Goal: Task Accomplishment & Management: Complete application form

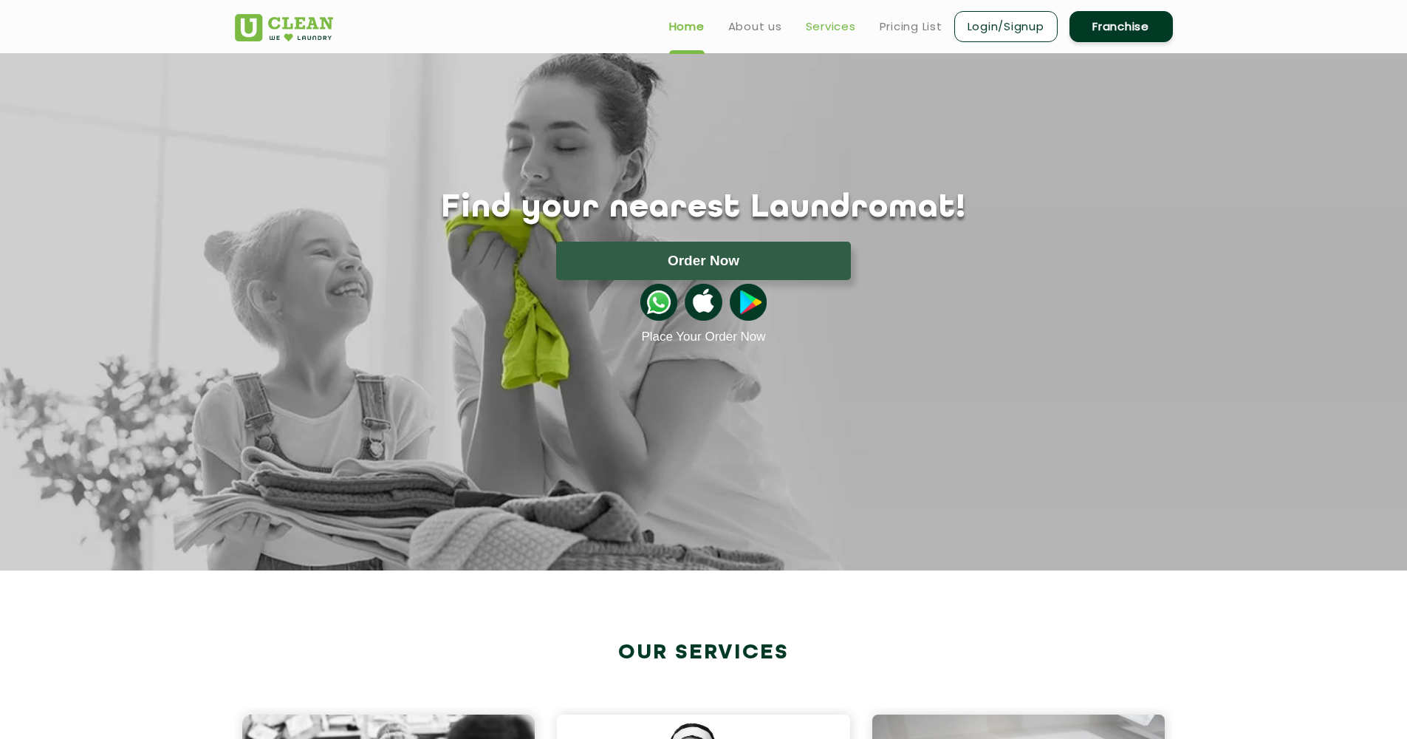
click at [839, 27] on link "Services" at bounding box center [831, 27] width 50 height 18
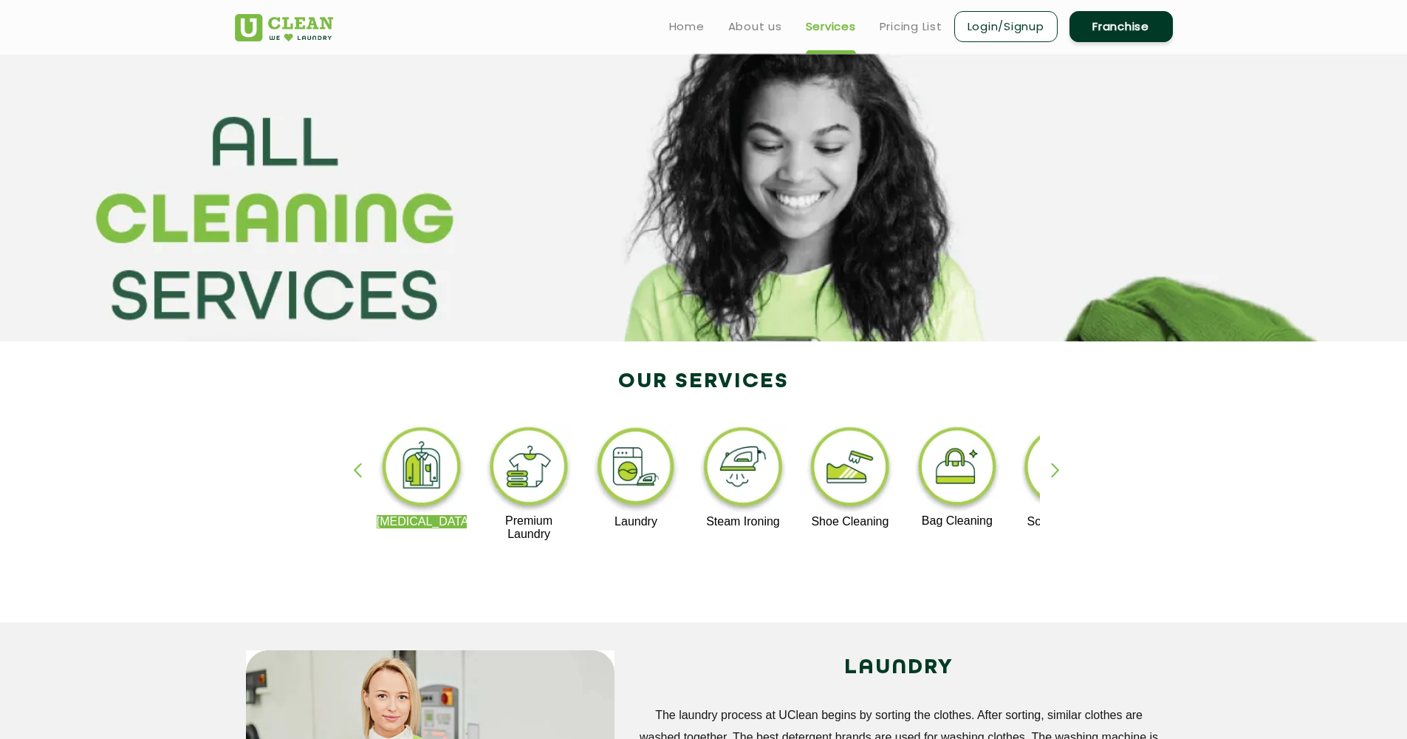
click at [1124, 38] on link "Franchise" at bounding box center [1121, 26] width 103 height 31
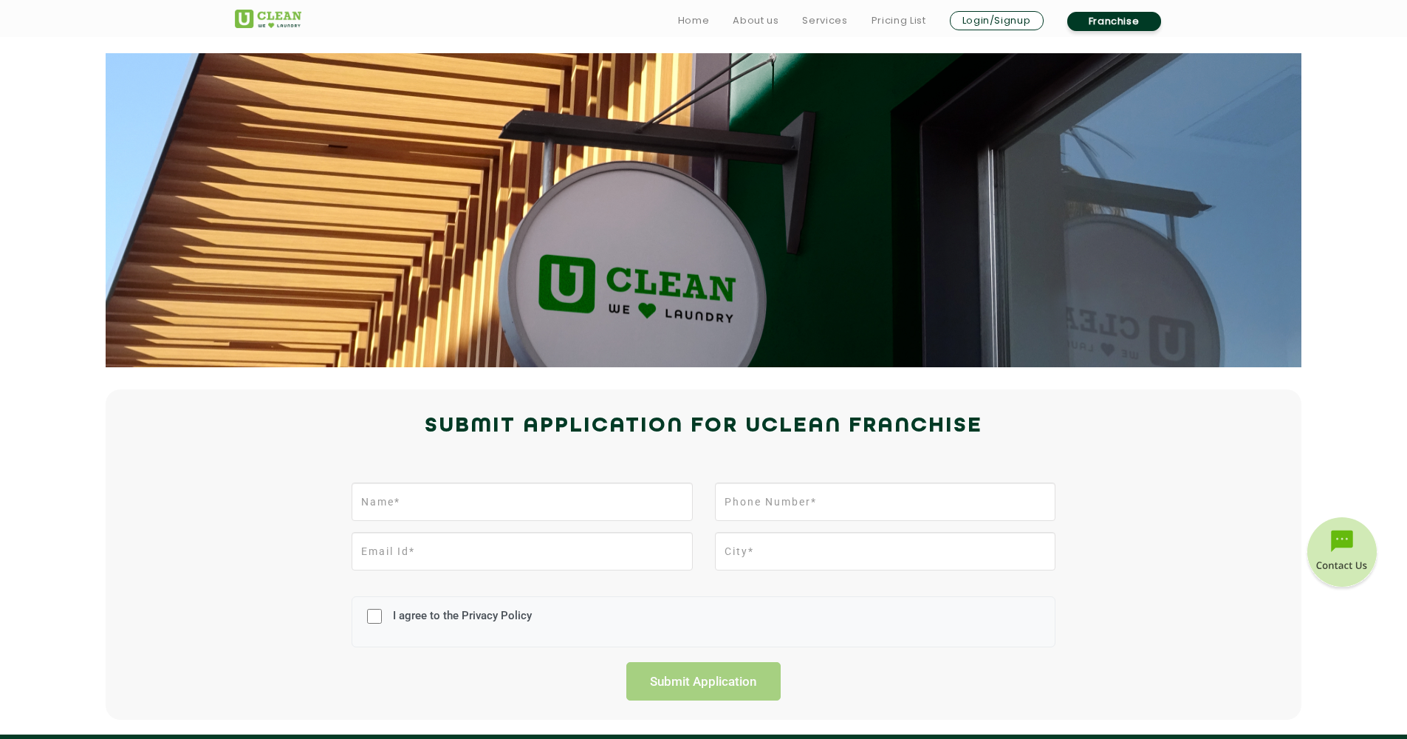
scroll to position [230, 0]
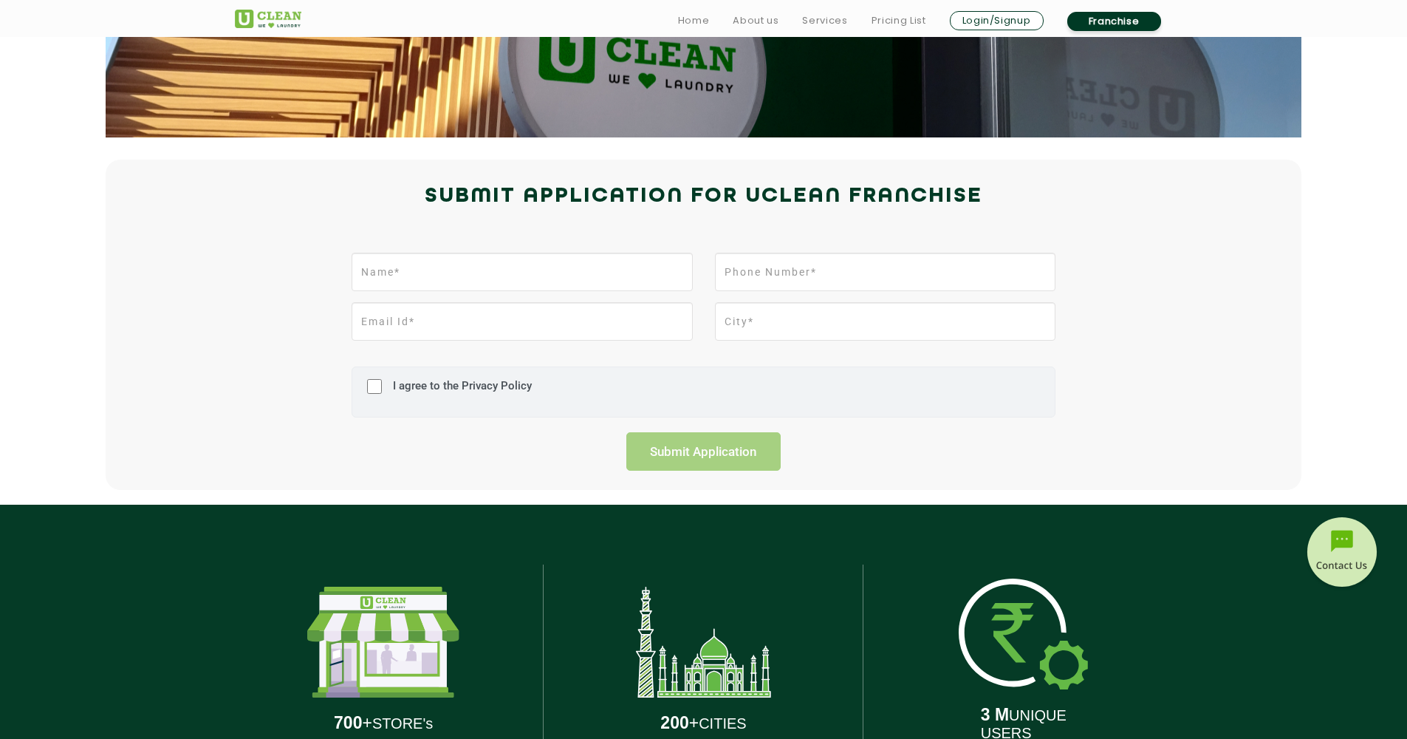
click at [377, 390] on input "I agree to the Privacy Policy" at bounding box center [374, 386] width 15 height 38
checkbox input "true"
click at [428, 284] on input "text" at bounding box center [522, 272] width 341 height 38
click at [677, 276] on input "text" at bounding box center [522, 272] width 341 height 38
type input "[PERSON_NAME]"
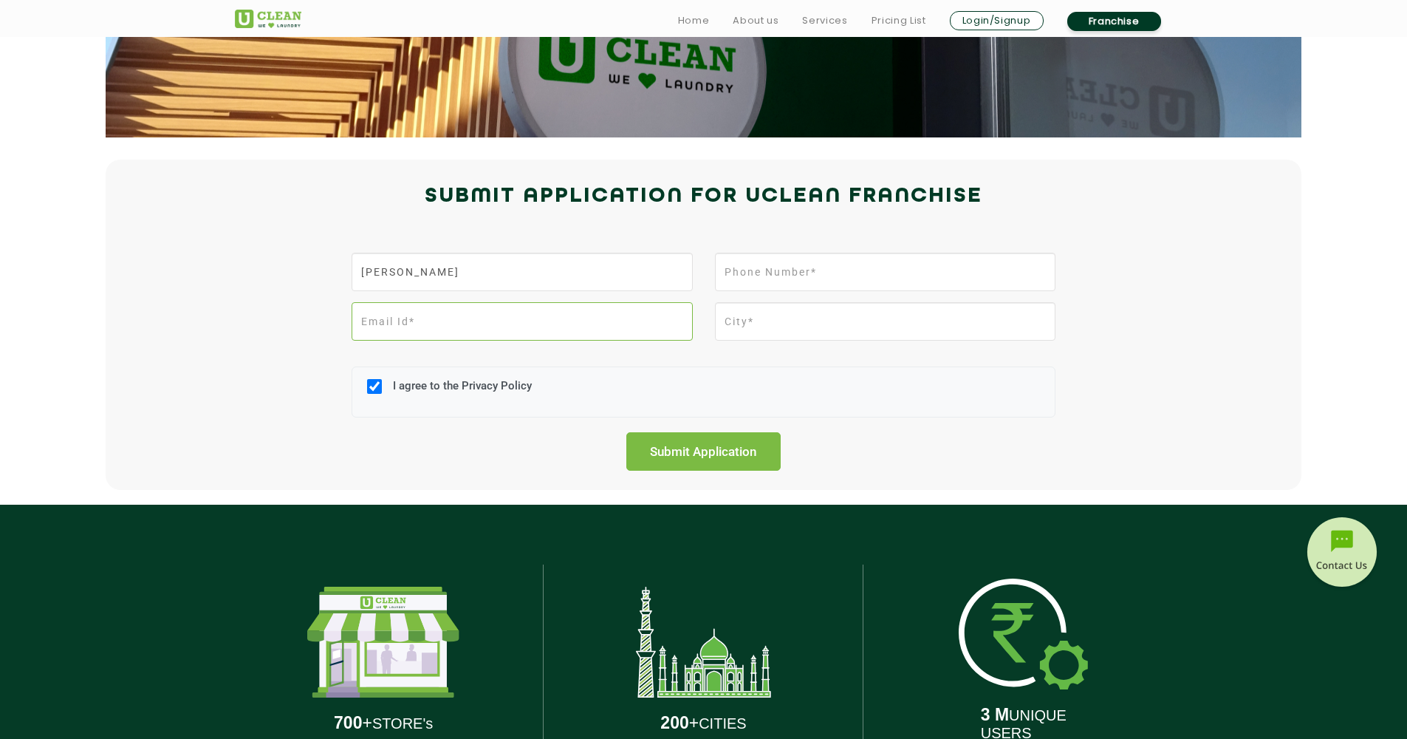
type input "[EMAIL_ADDRESS][DOMAIN_NAME]"
type input "[PERSON_NAME]"
click at [503, 322] on input "[EMAIL_ADDRESS][DOMAIN_NAME]" at bounding box center [522, 321] width 341 height 38
type input "[EMAIL_ADDRESS][DOMAIN_NAME]"
drag, startPoint x: 782, startPoint y: 324, endPoint x: 703, endPoint y: 324, distance: 78.3
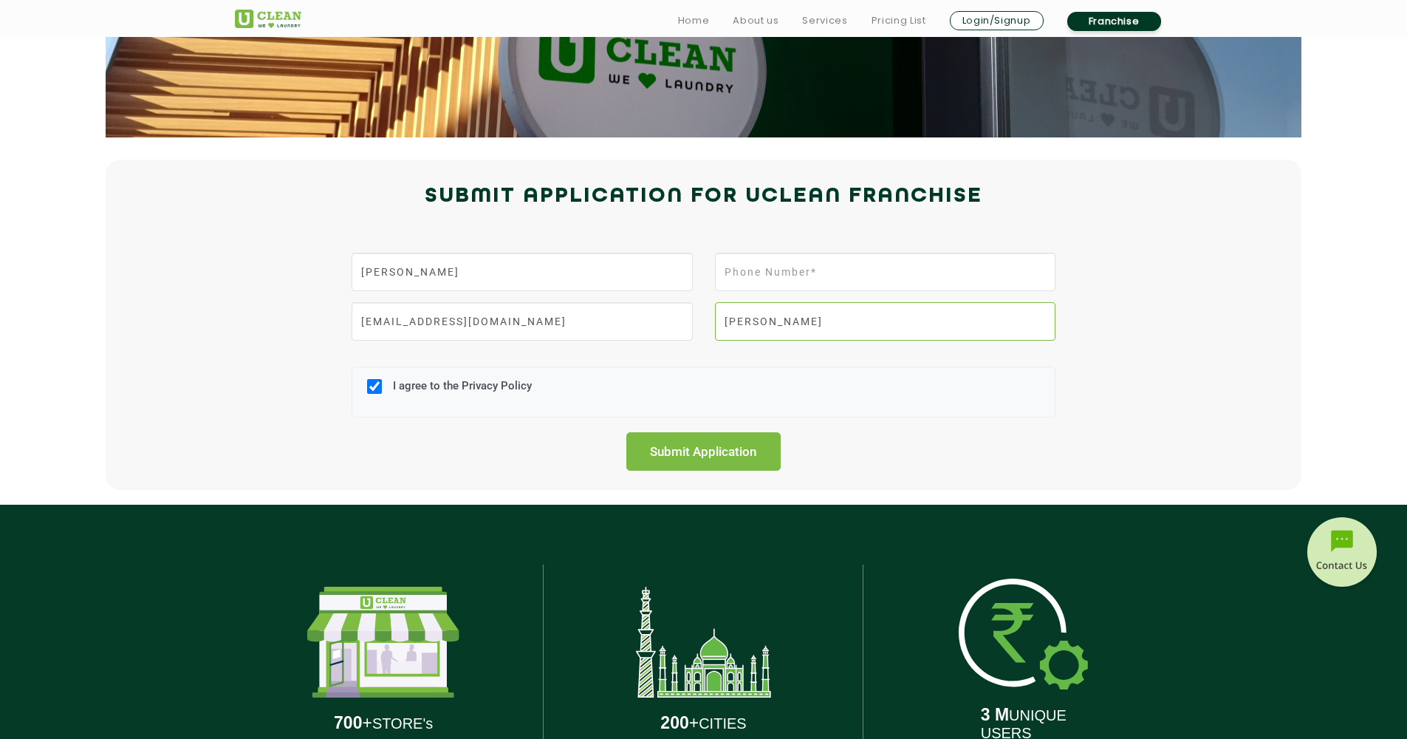
click at [704, 324] on div "[PERSON_NAME]" at bounding box center [885, 326] width 363 height 49
type input "Pune"
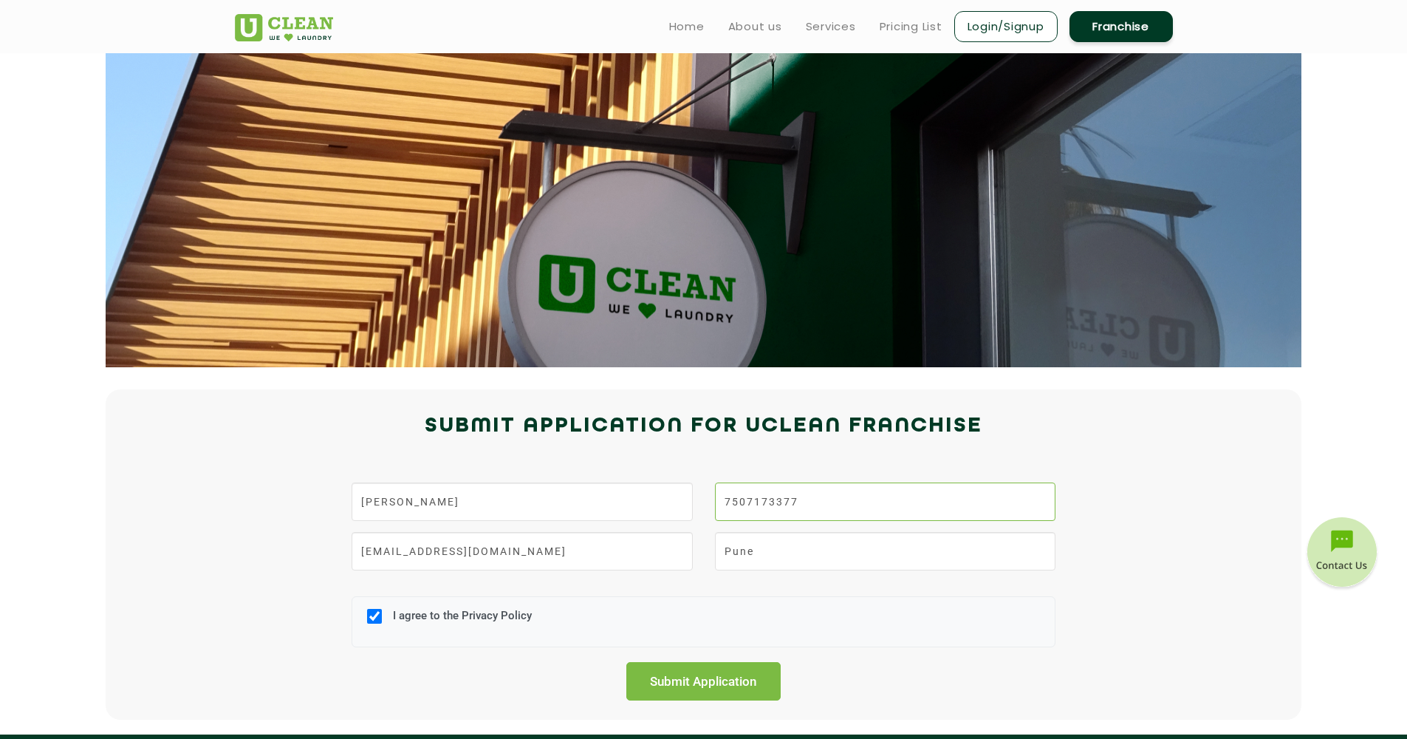
scroll to position [263, 0]
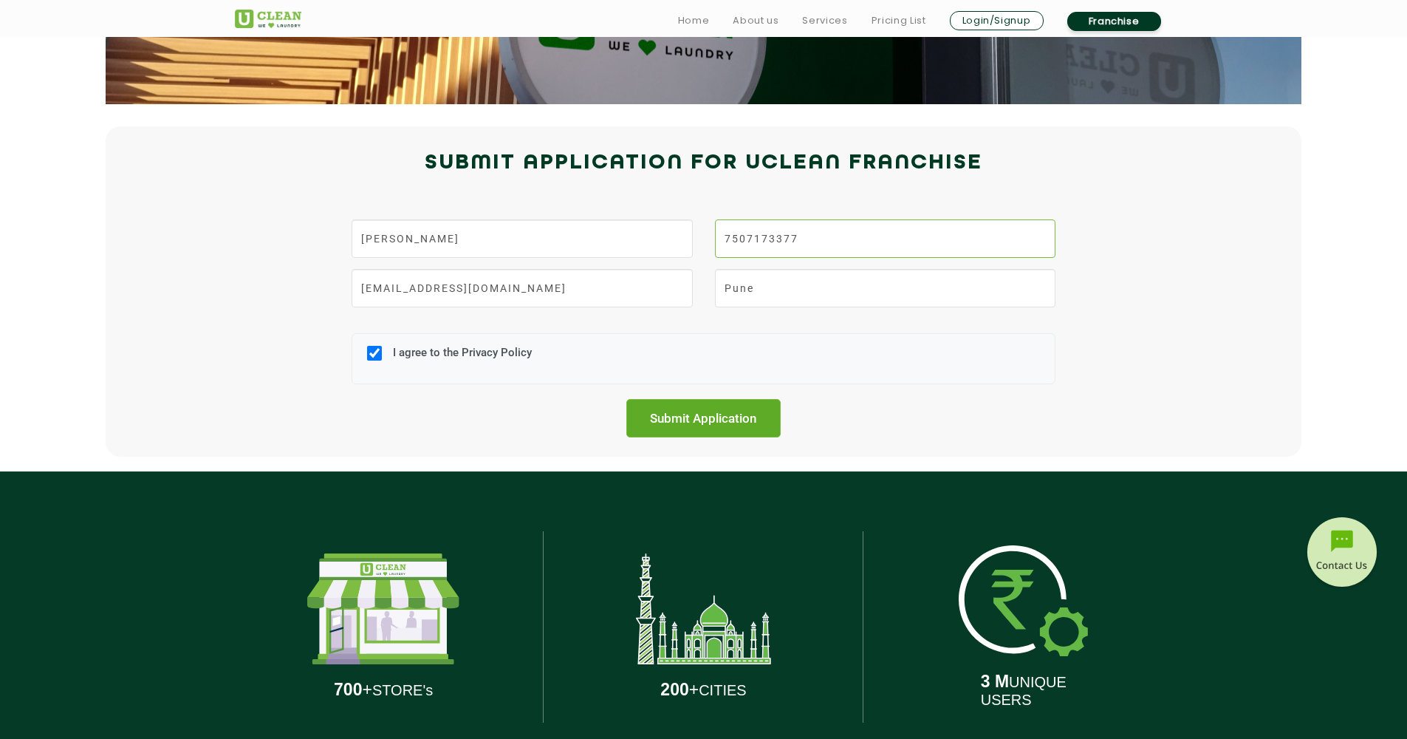
type input "7507173377"
click at [744, 406] on input "Submit Application" at bounding box center [703, 418] width 155 height 38
